Goal: Go to known website: Access a specific website the user already knows

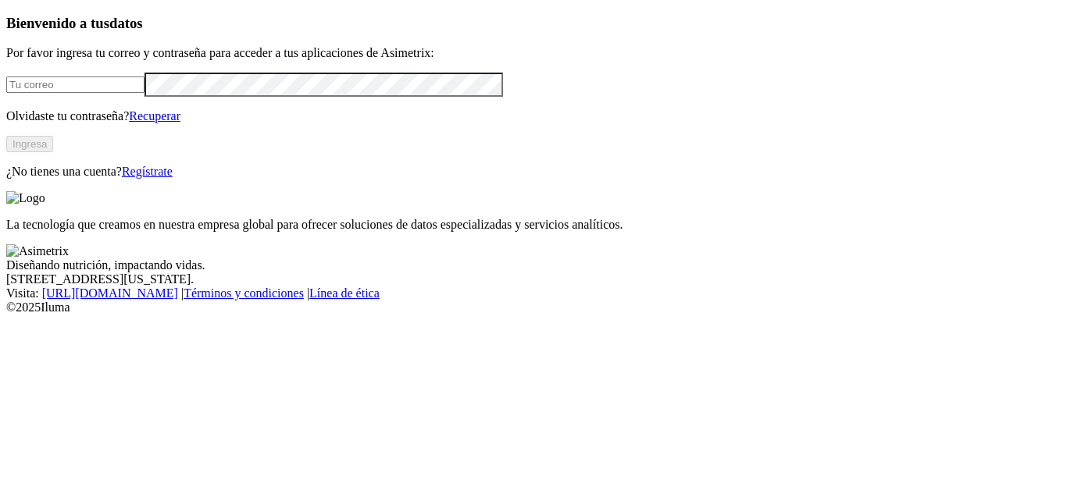
type input "[EMAIL_ADDRESS][DOMAIN_NAME]"
click at [53, 152] on button "Ingresa" at bounding box center [29, 144] width 47 height 16
